Goal: Transaction & Acquisition: Purchase product/service

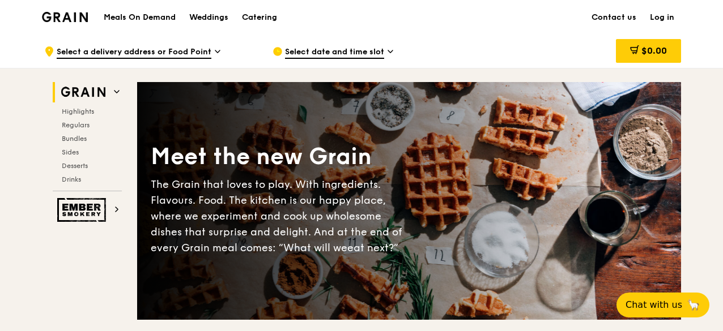
click at [303, 55] on span "Select date and time slot" at bounding box center [334, 52] width 99 height 12
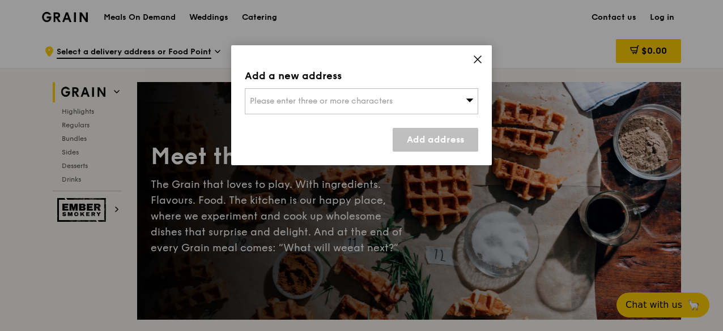
click at [468, 102] on icon at bounding box center [469, 100] width 8 height 8
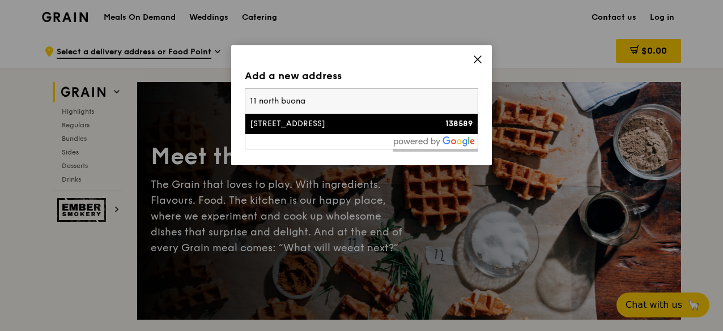
type input "11 north buona"
click at [356, 126] on div "[STREET_ADDRESS]" at bounding box center [334, 123] width 168 height 11
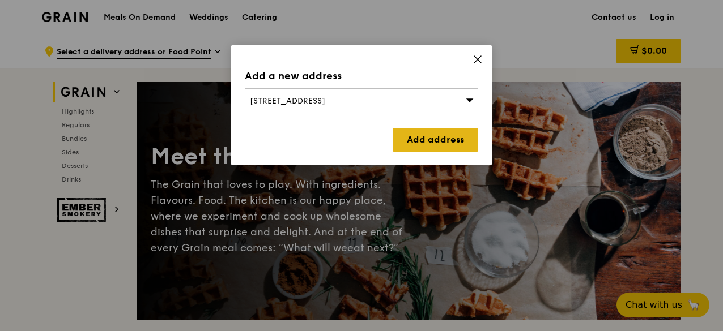
click at [424, 139] on link "Add address" at bounding box center [435, 140] width 86 height 24
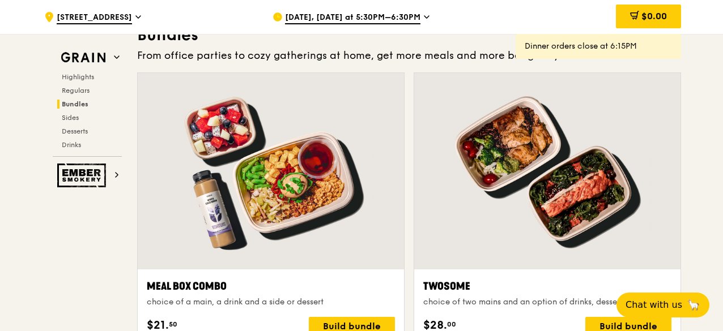
scroll to position [1639, 0]
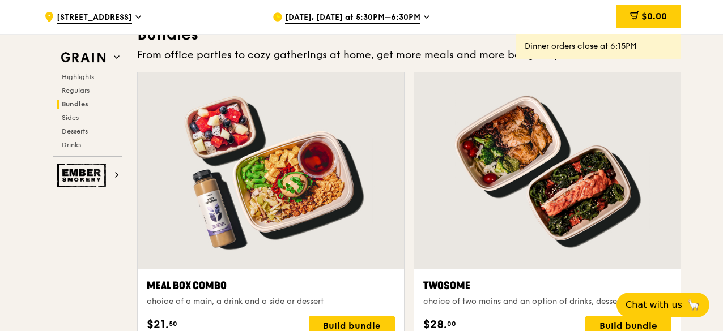
click at [386, 20] on span "[DATE], [DATE] at 5:30PM–6:30PM" at bounding box center [352, 18] width 135 height 12
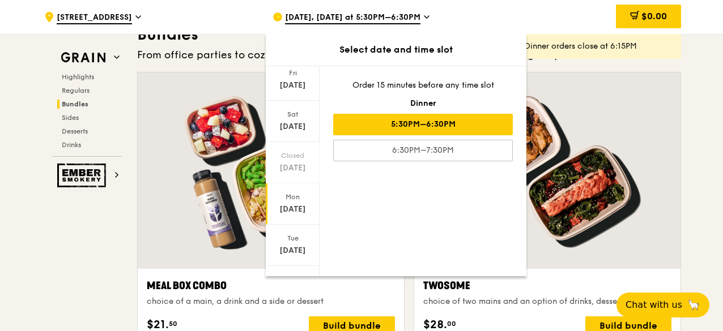
scroll to position [78, 0]
click at [291, 209] on div "[DATE]" at bounding box center [292, 208] width 50 height 11
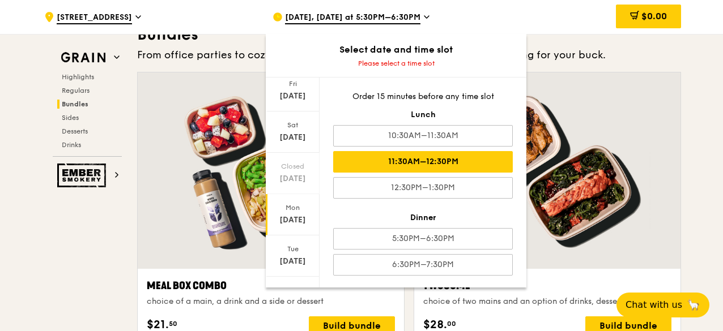
click at [391, 162] on div "11:30AM–12:30PM" at bounding box center [423, 162] width 180 height 22
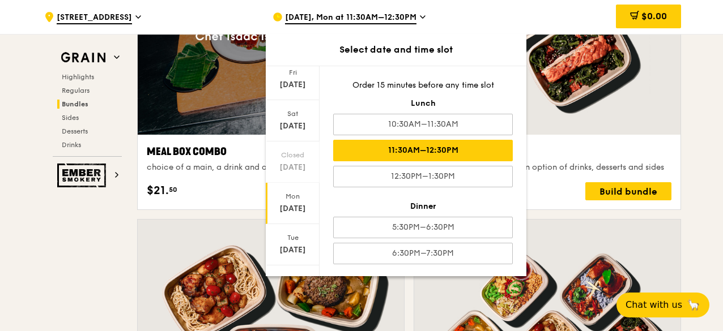
scroll to position [1814, 0]
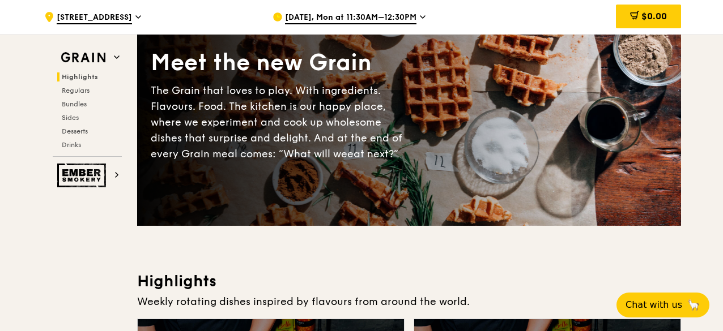
scroll to position [0, 0]
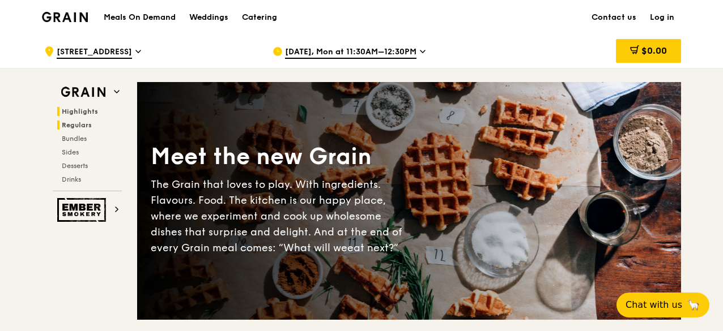
click at [75, 124] on span "Regulars" at bounding box center [77, 125] width 30 height 8
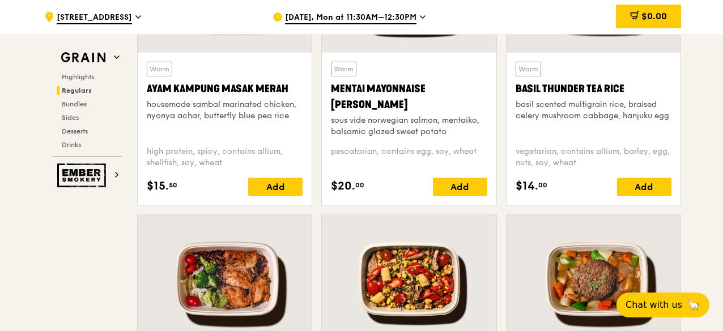
scroll to position [1128, 0]
